Goal: Task Accomplishment & Management: Use online tool/utility

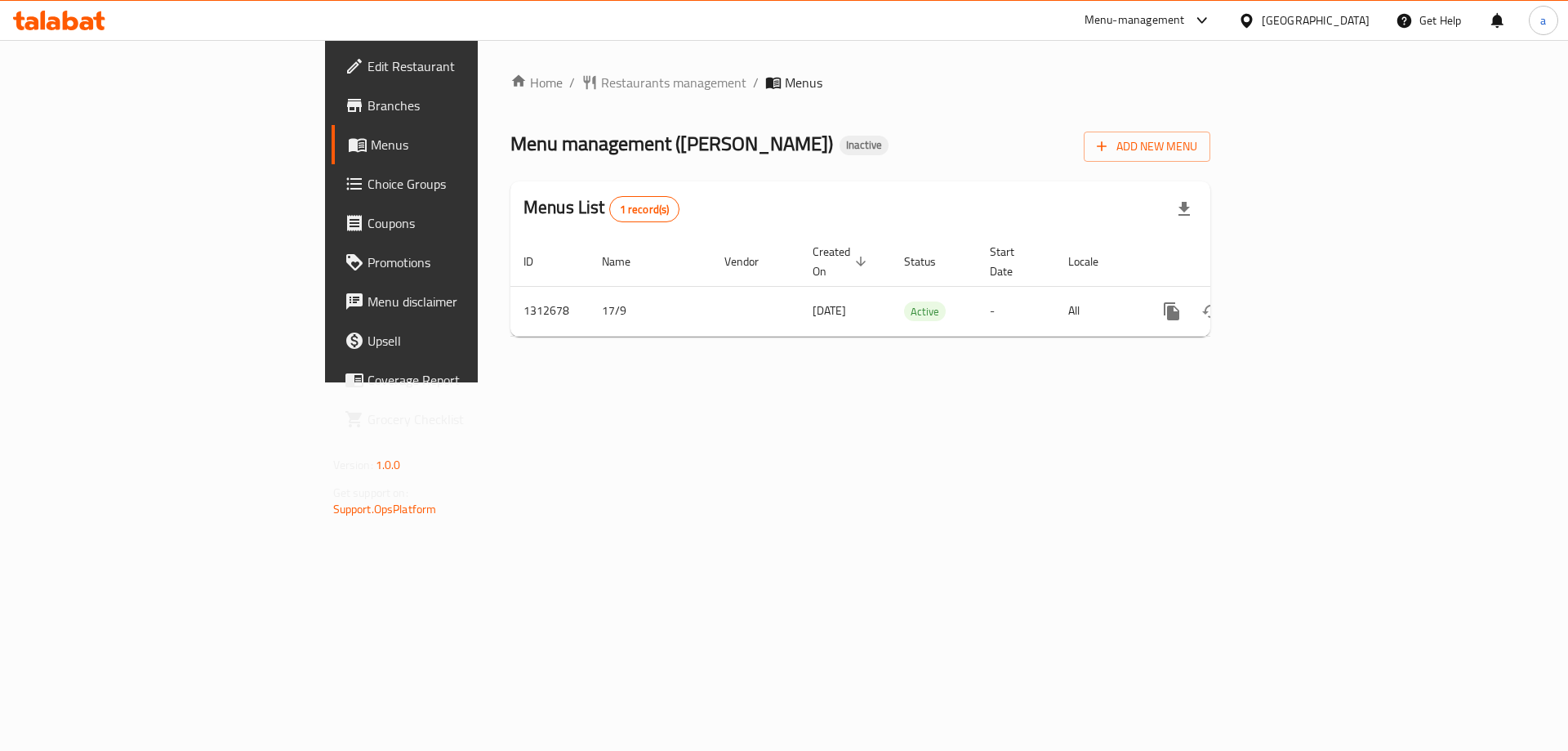
click at [1349, 19] on div "Oman" at bounding box center [1316, 20] width 108 height 18
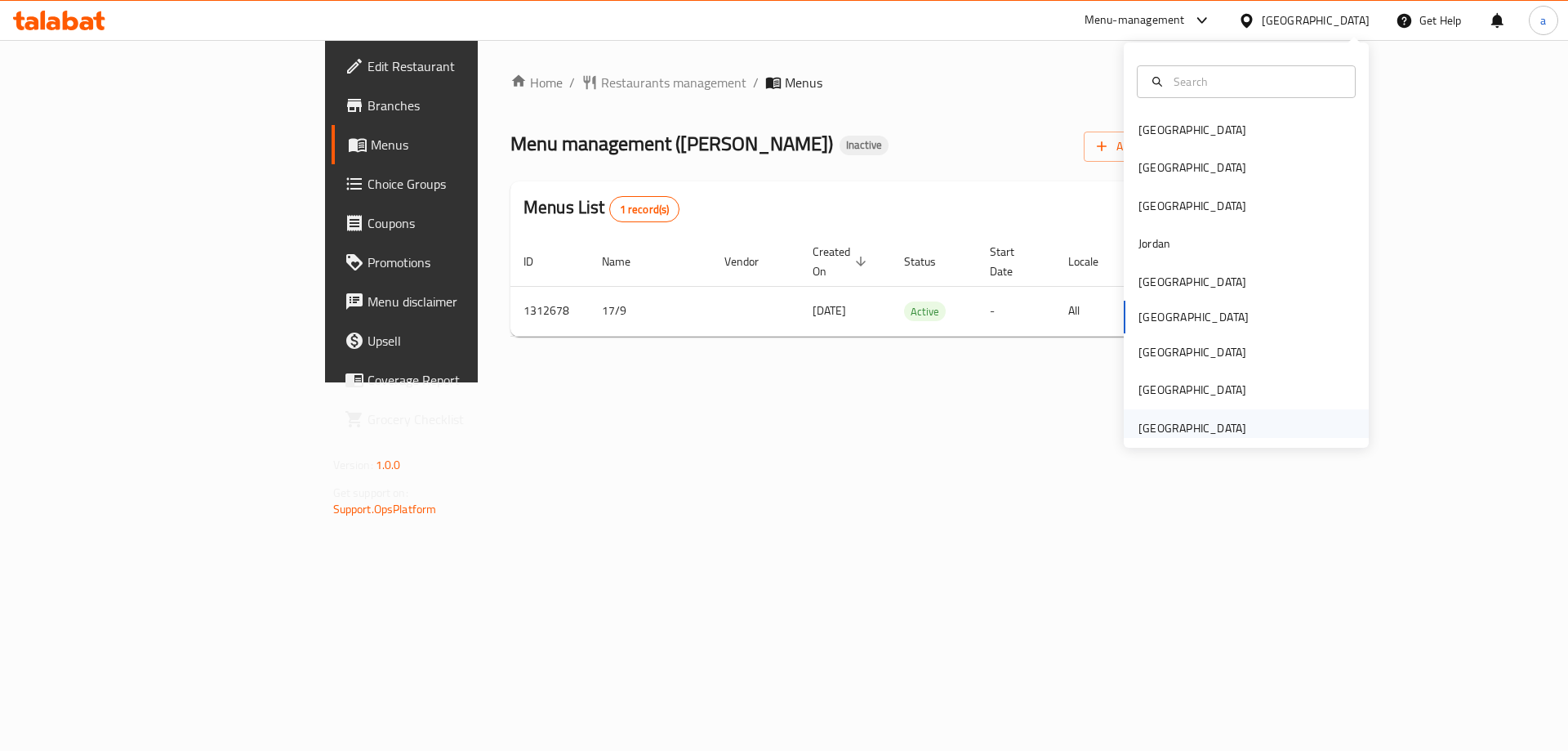
click at [1202, 433] on div "[GEOGRAPHIC_DATA]" at bounding box center [1193, 428] width 108 height 18
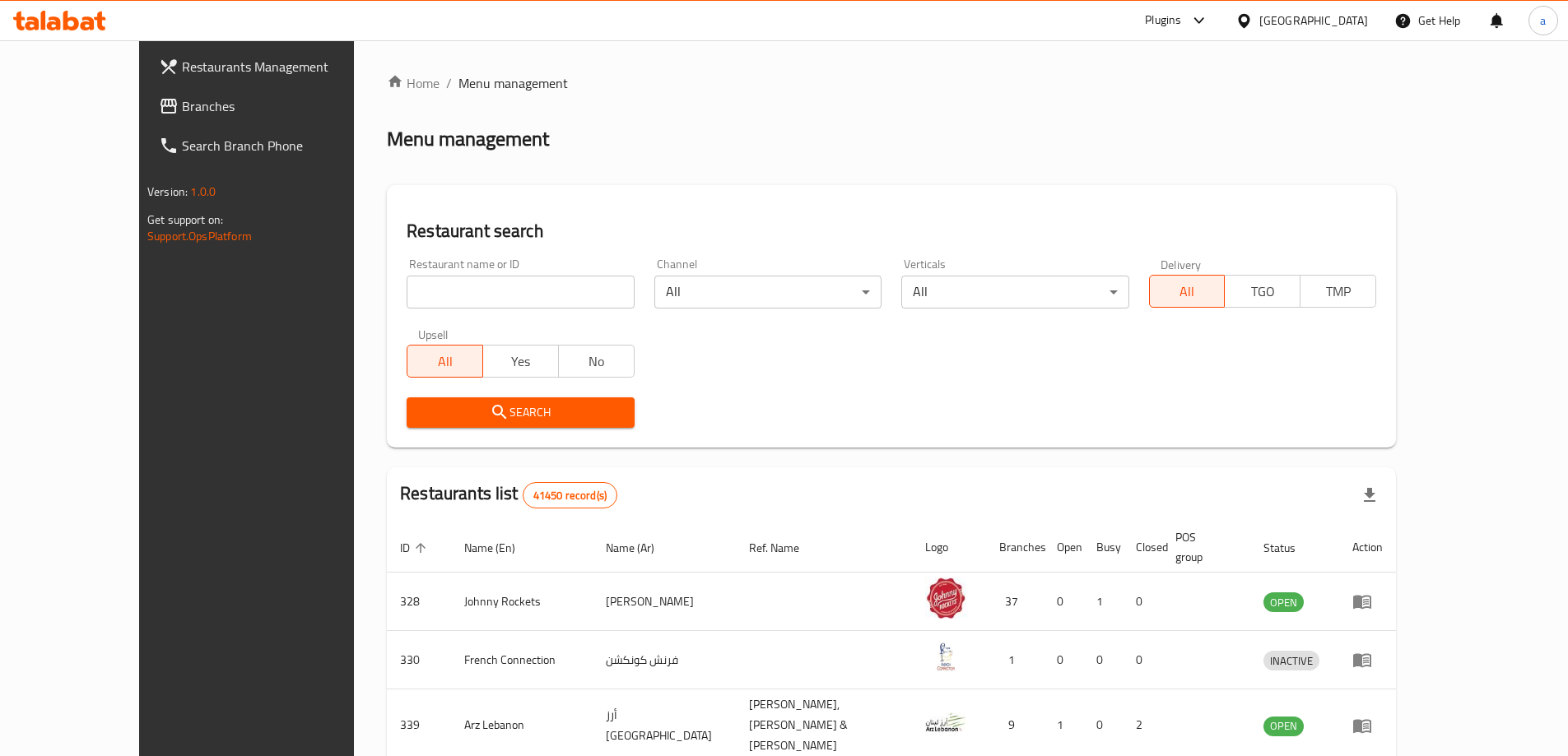
click at [182, 105] on span "Branches" at bounding box center [285, 106] width 206 height 20
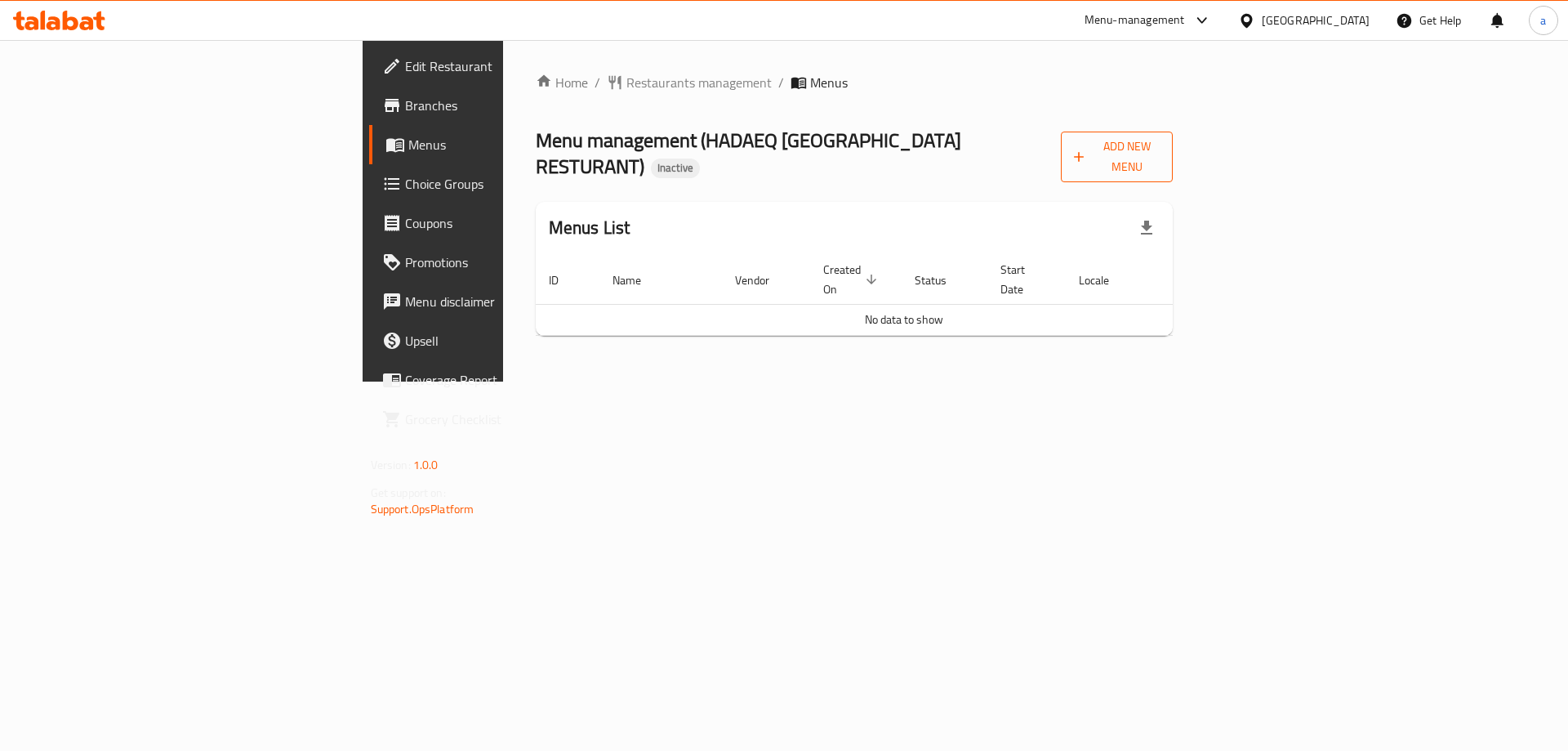
click at [1160, 153] on span "Add New Menu" at bounding box center [1117, 156] width 85 height 41
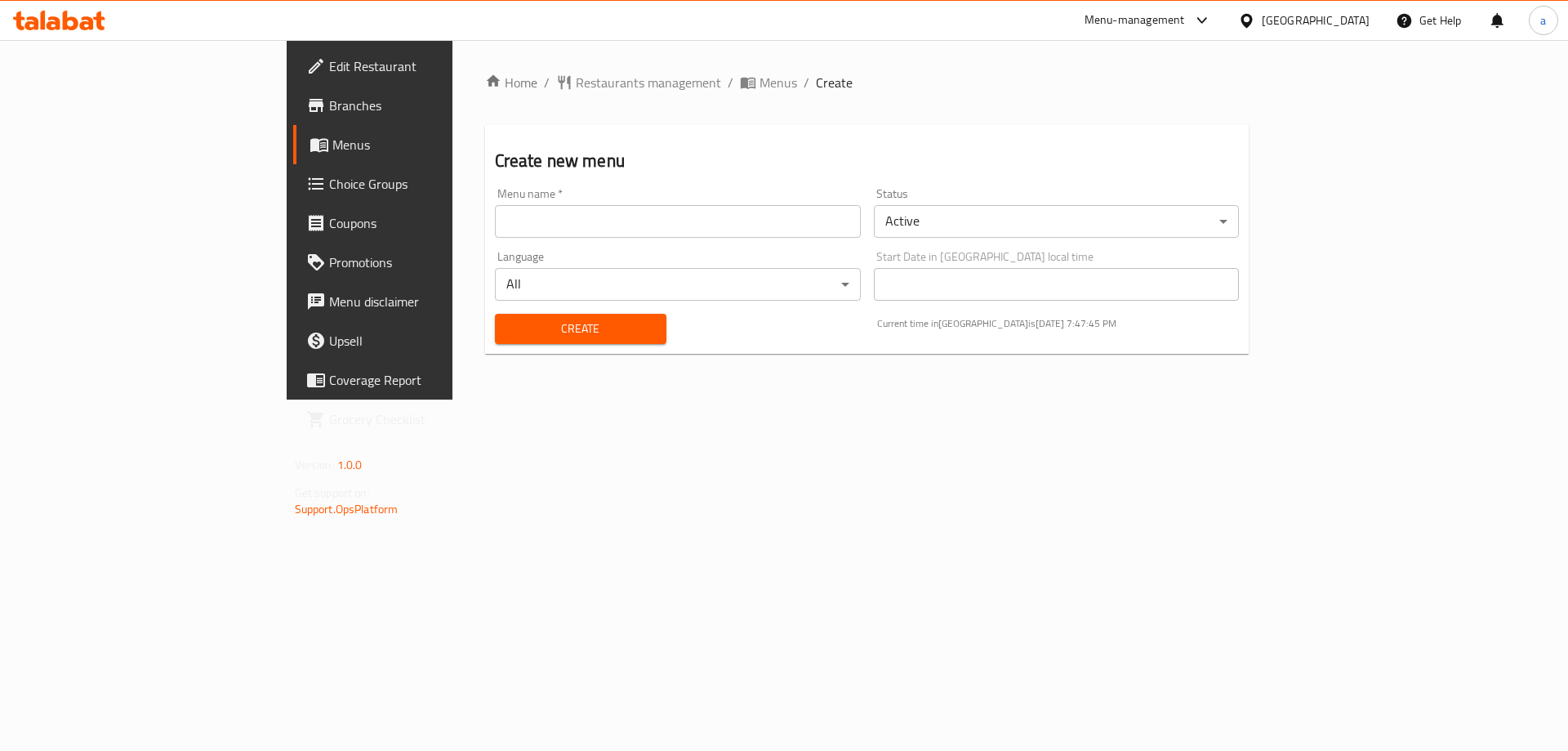
click at [737, 215] on input "text" at bounding box center [678, 222] width 366 height 33
type input "Final Menu [DATE]"
click at [495, 314] on button "Create" at bounding box center [581, 329] width 172 height 30
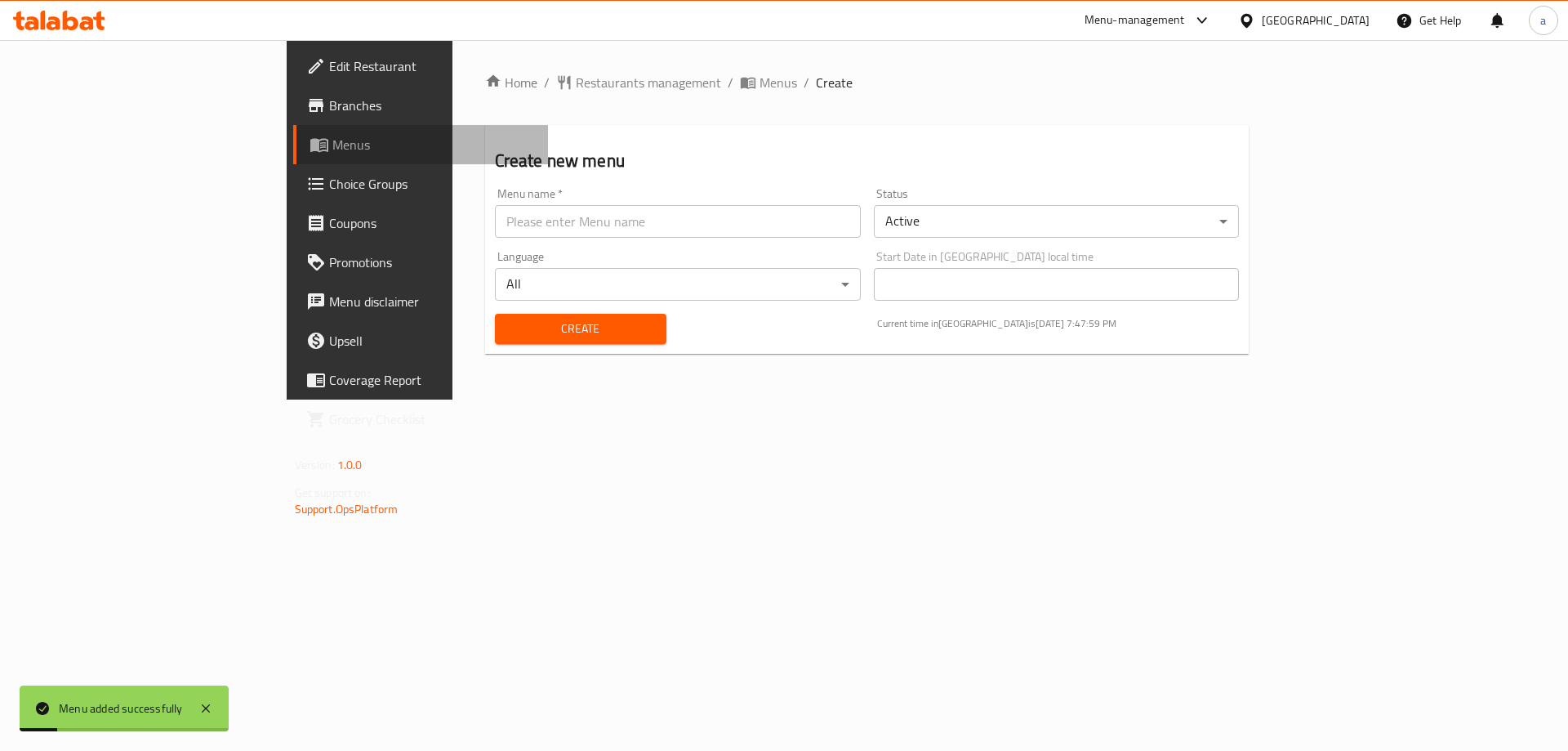
click at [332, 155] on span "Menus" at bounding box center [434, 144] width 204 height 19
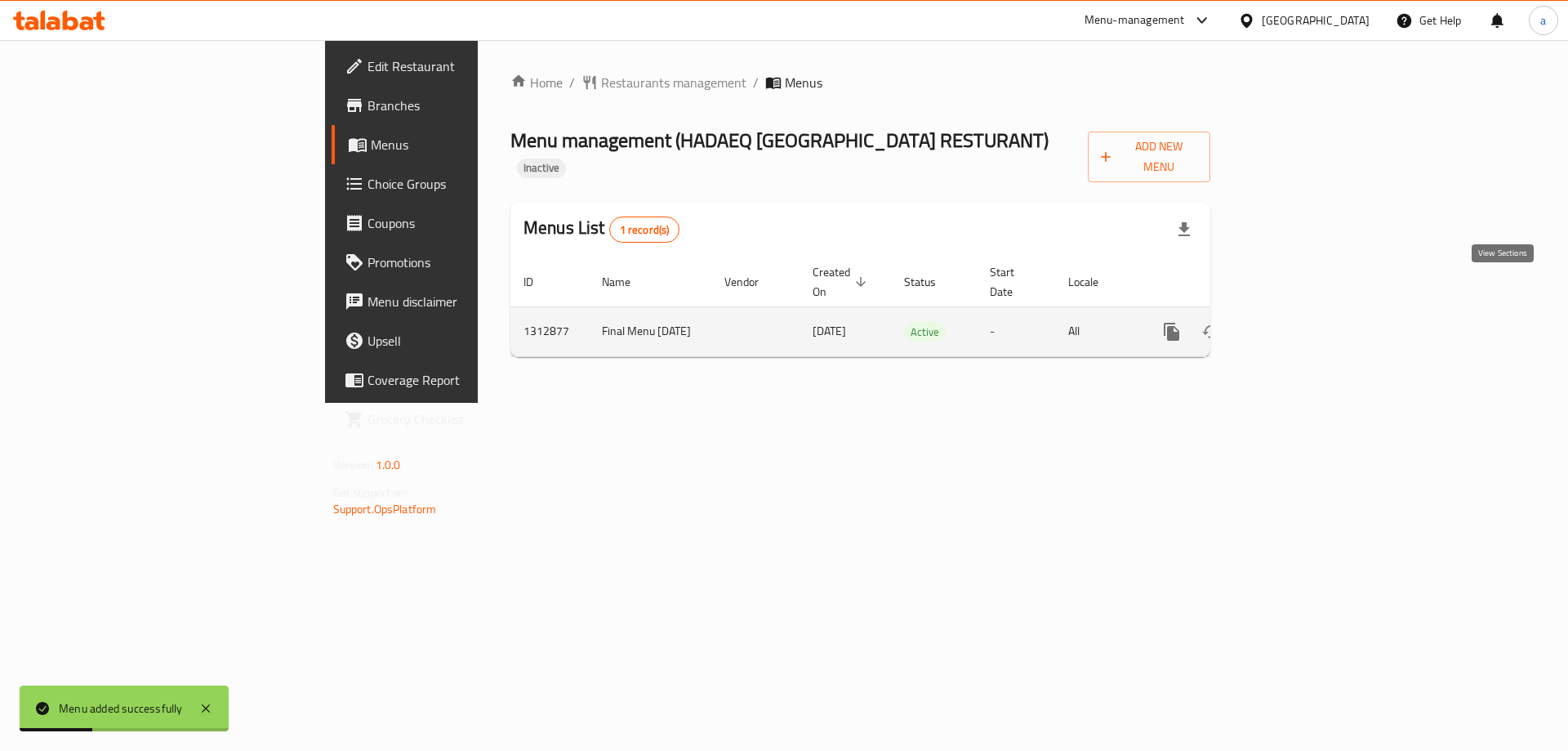
click at [1297, 325] on icon "enhanced table" at bounding box center [1289, 332] width 14 height 14
